Goal: Information Seeking & Learning: Learn about a topic

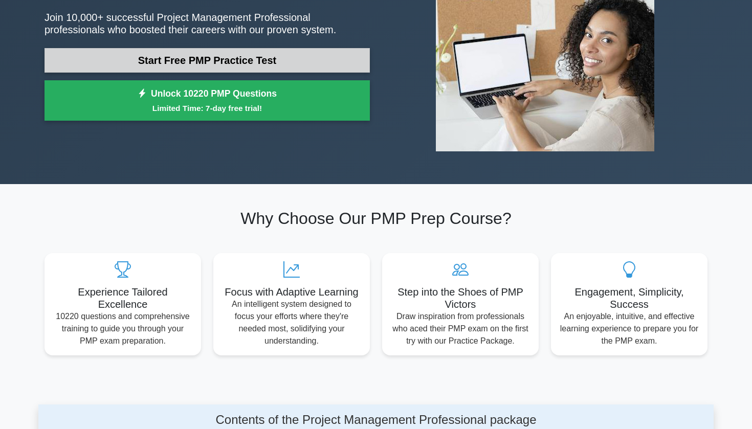
click at [249, 58] on link "Start Free PMP Practice Test" at bounding box center [206, 60] width 325 height 25
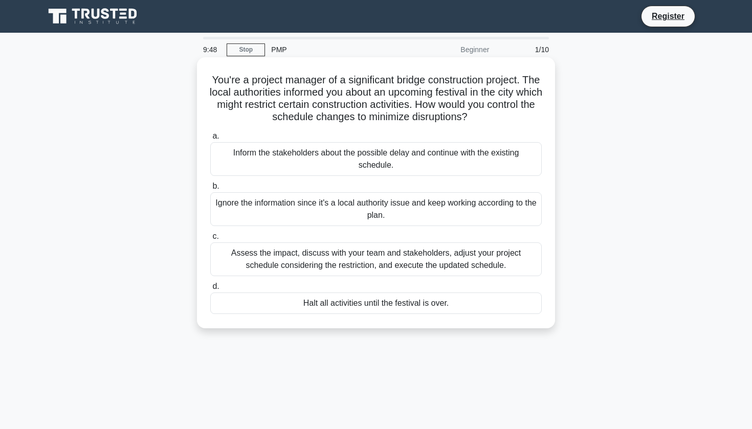
click at [323, 259] on div "Assess the impact, discuss with your team and stakeholders, adjust your project…" at bounding box center [375, 259] width 331 height 34
click at [210, 240] on input "c. Assess the impact, discuss with your team and stakeholders, adjust your proj…" at bounding box center [210, 236] width 0 height 7
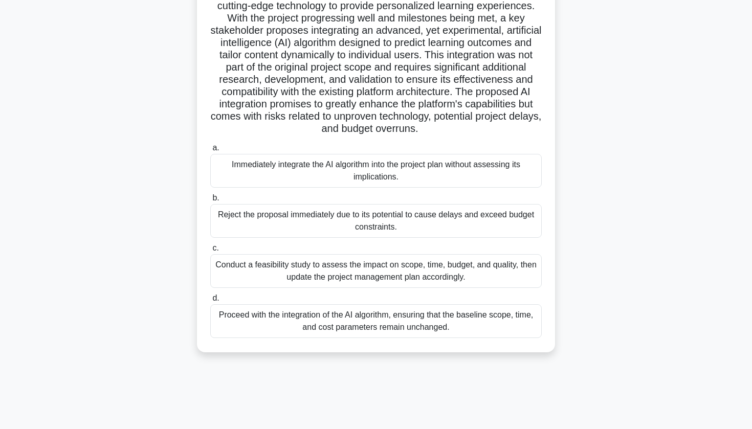
scroll to position [123, 0]
click at [296, 268] on div "Conduct a feasibility study to assess the impact on scope, time, budget, and qu…" at bounding box center [375, 271] width 331 height 34
click at [210, 252] on input "c. Conduct a feasibility study to assess the impact on scope, time, budget, and…" at bounding box center [210, 248] width 0 height 7
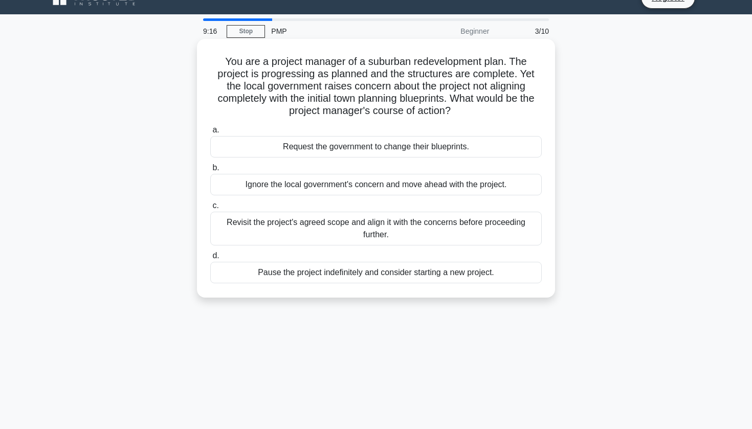
scroll to position [0, 0]
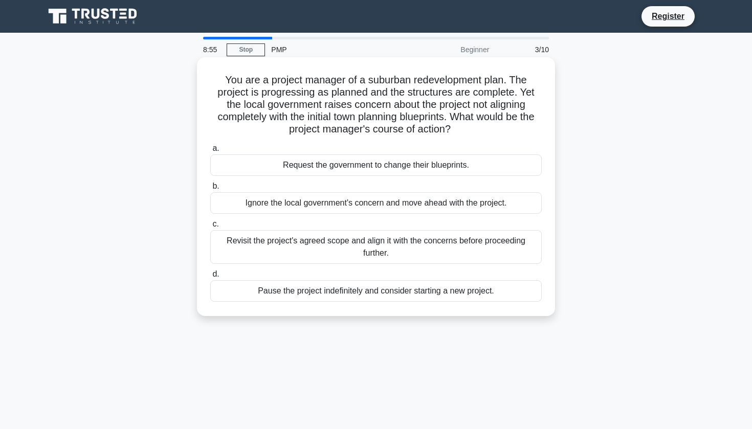
click at [288, 235] on div "Revisit the project's agreed scope and align it with the concerns before procee…" at bounding box center [375, 247] width 331 height 34
click at [210, 228] on input "c. Revisit the project's agreed scope and align it with the concerns before pro…" at bounding box center [210, 224] width 0 height 7
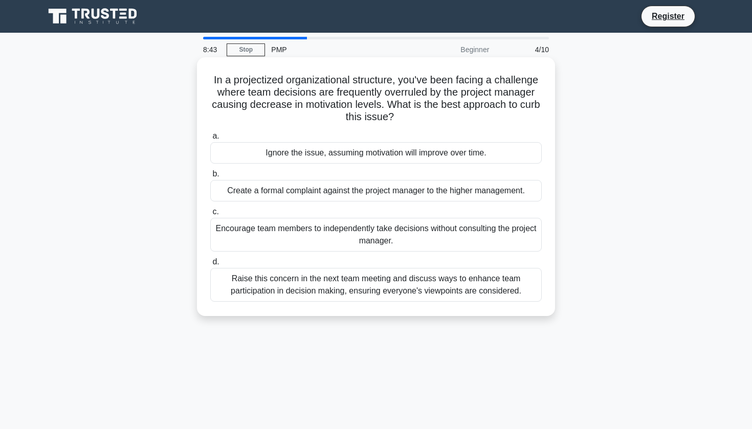
click at [299, 284] on div "Raise this concern in the next team meeting and discuss ways to enhance team pa…" at bounding box center [375, 285] width 331 height 34
click at [210, 265] on input "d. Raise this concern in the next team meeting and discuss ways to enhance team…" at bounding box center [210, 262] width 0 height 7
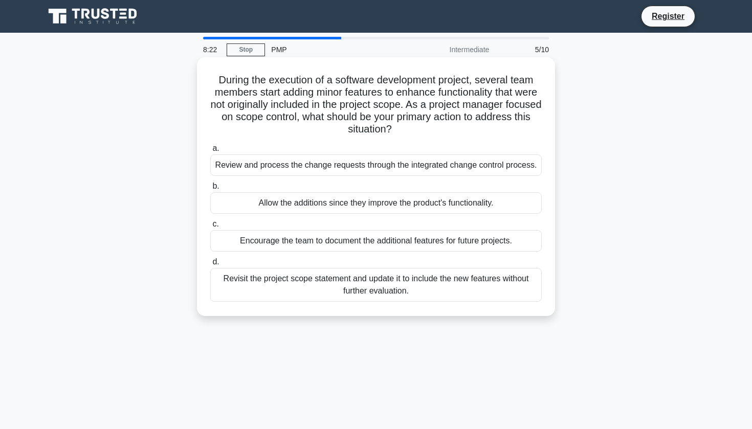
click at [313, 163] on div "Review and process the change requests through the integrated change control pr…" at bounding box center [375, 164] width 331 height 21
click at [210, 152] on input "a. Review and process the change requests through the integrated change control…" at bounding box center [210, 148] width 0 height 7
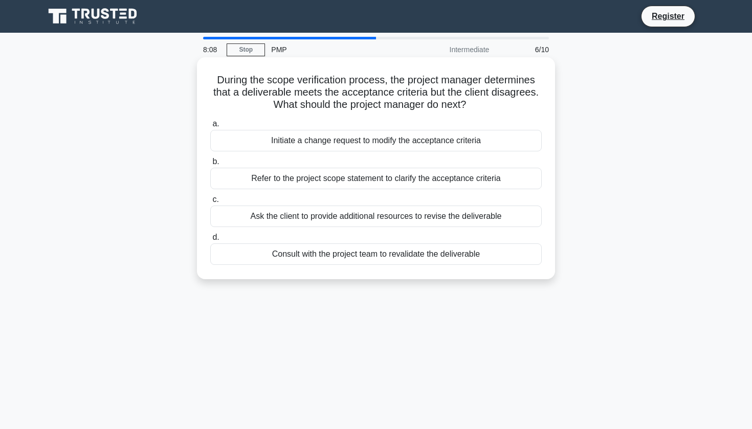
click at [345, 178] on div "Refer to the project scope statement to clarify the acceptance criteria" at bounding box center [375, 178] width 331 height 21
click at [210, 165] on input "b. Refer to the project scope statement to clarify the acceptance criteria" at bounding box center [210, 162] width 0 height 7
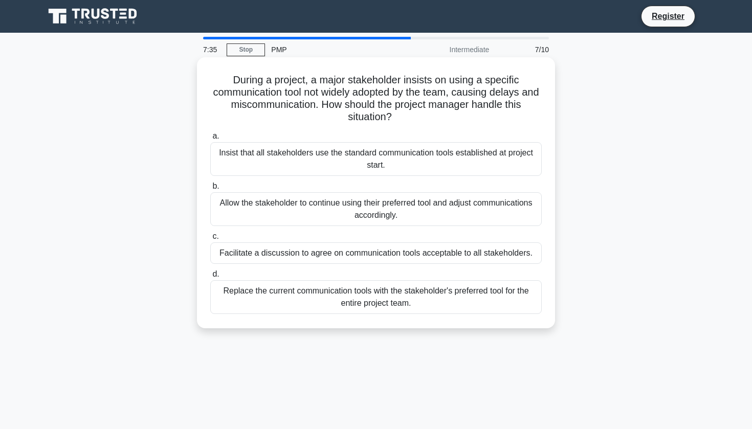
click at [347, 161] on div "Insist that all stakeholders use the standard communication tools established a…" at bounding box center [375, 159] width 331 height 34
click at [210, 140] on input "a. Insist that all stakeholders use the standard communication tools establishe…" at bounding box center [210, 136] width 0 height 7
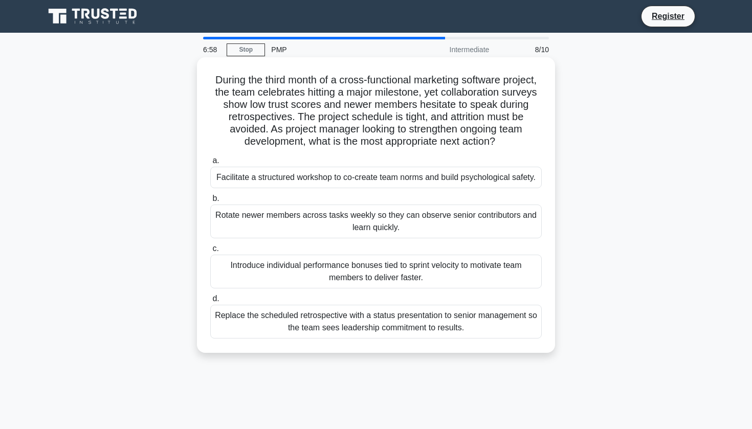
click at [341, 173] on div "Facilitate a structured workshop to co-create team norms and build psychologica…" at bounding box center [375, 177] width 331 height 21
click at [210, 164] on input "a. Facilitate a structured workshop to co-create team norms and build psycholog…" at bounding box center [210, 160] width 0 height 7
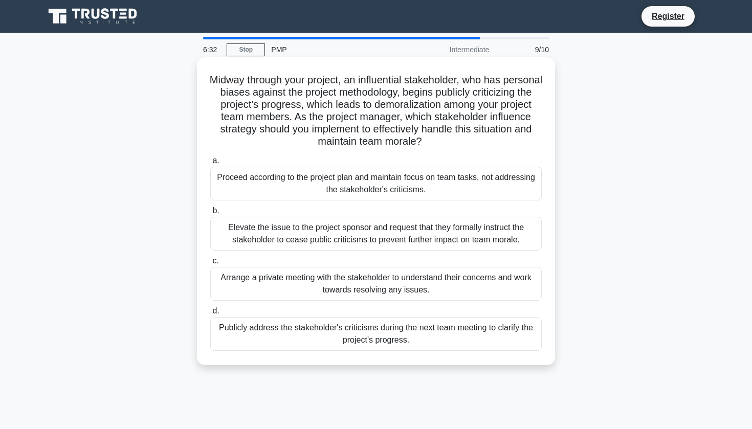
click at [356, 287] on div "Arrange a private meeting with the stakeholder to understand their concerns and…" at bounding box center [375, 284] width 331 height 34
click at [210, 264] on input "c. Arrange a private meeting with the stakeholder to understand their concerns …" at bounding box center [210, 261] width 0 height 7
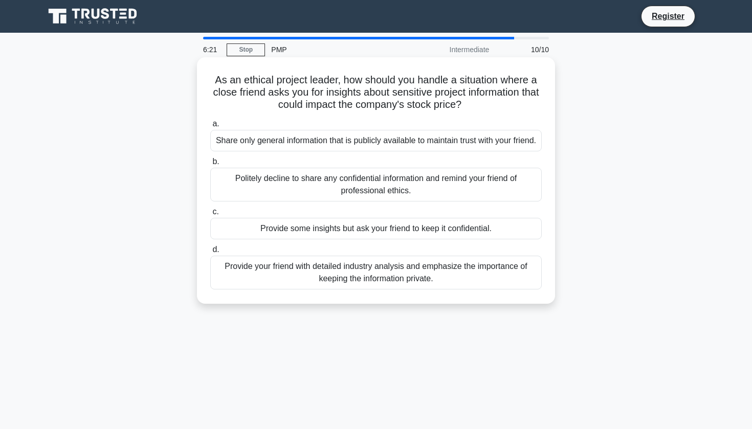
click at [332, 192] on div "Politely decline to share any confidential information and remind your friend o…" at bounding box center [375, 185] width 331 height 34
click at [210, 165] on input "b. Politely decline to share any confidential information and remind your frien…" at bounding box center [210, 162] width 0 height 7
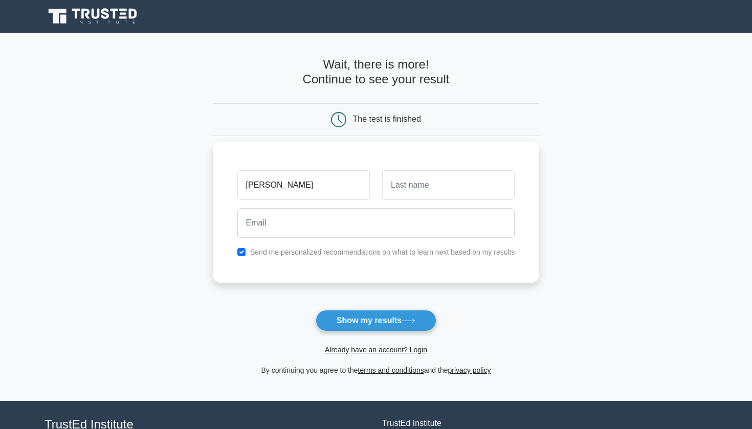
type input "Evelina"
type input "P"
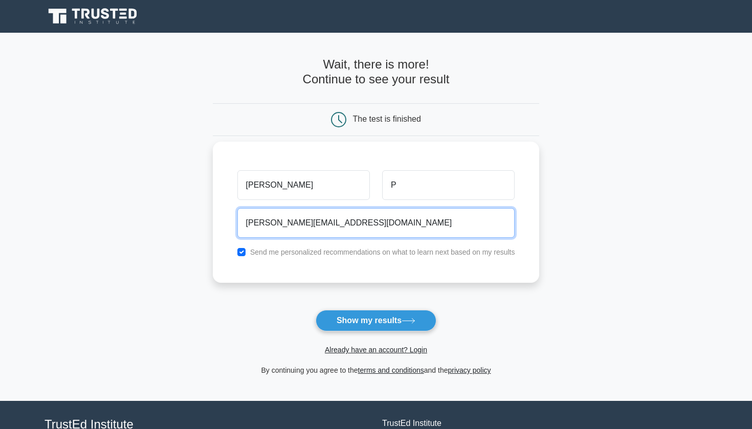
type input "evelina.petraviciute@gmail.com"
click at [236, 249] on div "Send me personalized recommendations on what to learn next based on my results" at bounding box center [376, 252] width 290 height 12
click at [238, 254] on input "checkbox" at bounding box center [241, 252] width 8 height 8
checkbox input "false"
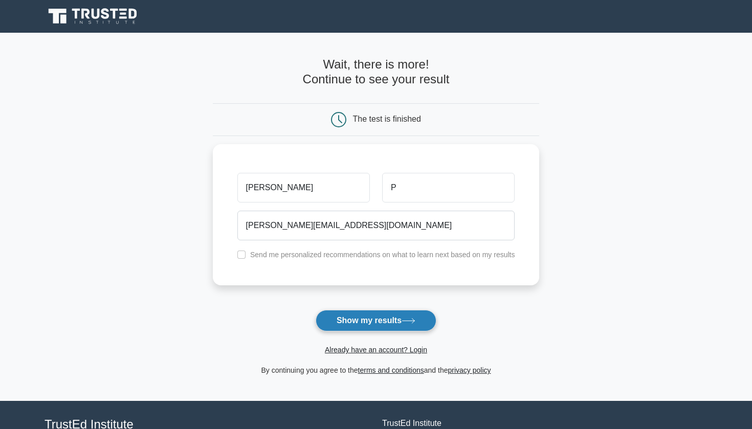
click at [384, 326] on button "Show my results" at bounding box center [375, 320] width 121 height 21
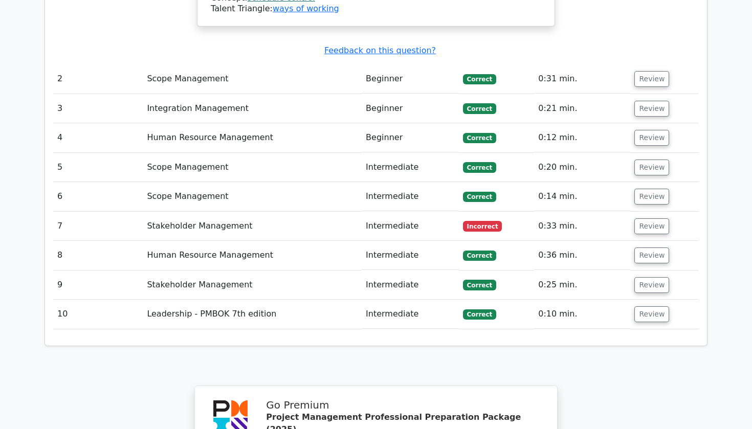
scroll to position [1367, 0]
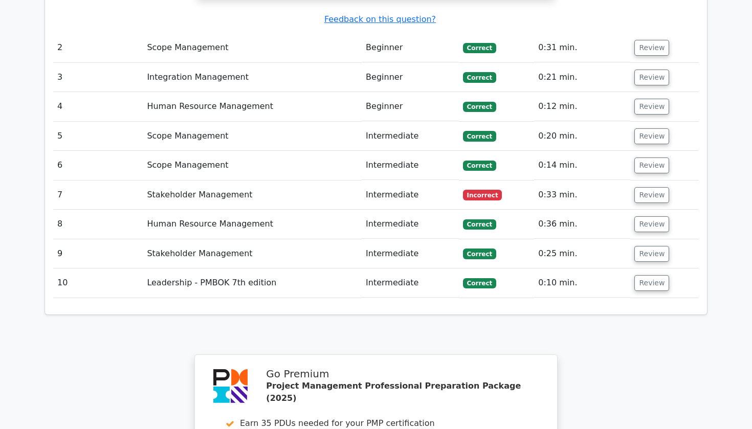
click at [196, 181] on td "Stakeholder Management" at bounding box center [252, 195] width 219 height 29
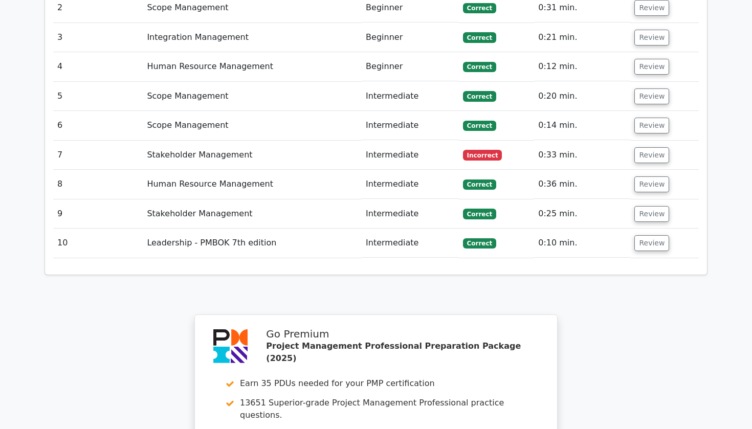
scroll to position [1405, 0]
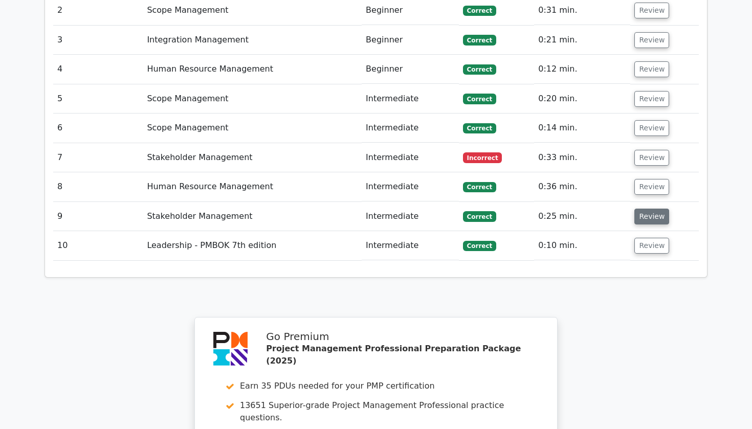
click at [647, 209] on button "Review" at bounding box center [651, 217] width 35 height 16
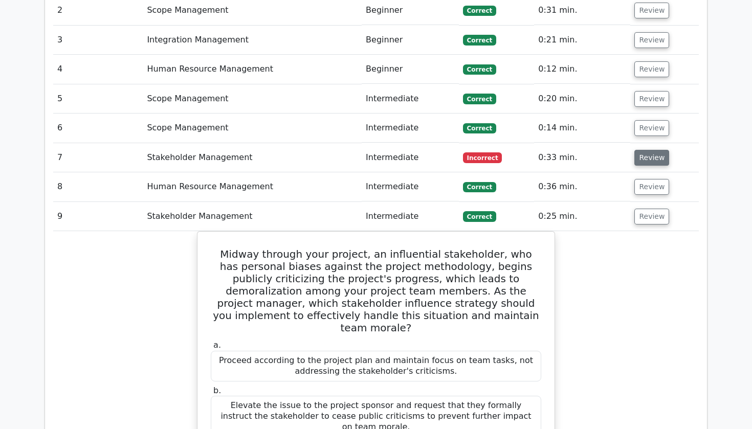
click at [641, 150] on button "Review" at bounding box center [651, 158] width 35 height 16
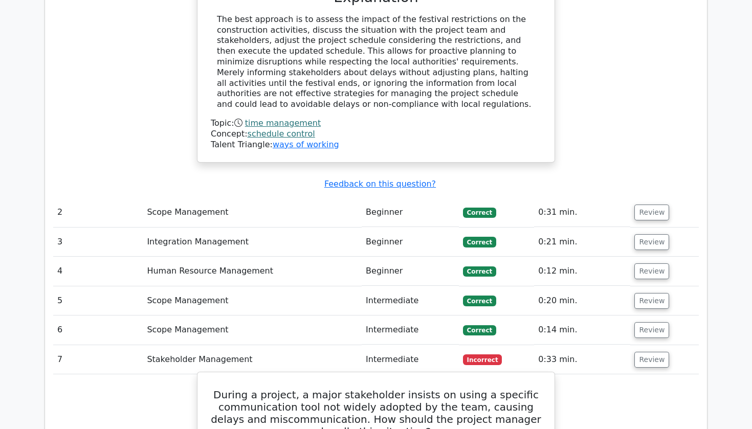
scroll to position [1096, 0]
